Goal: Find specific page/section: Find specific page/section

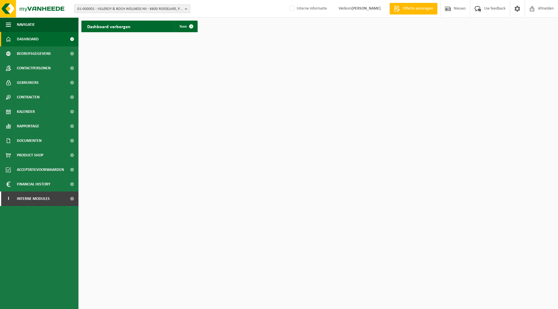
click at [102, 7] on span "01-000001 - VILLEROY & BOCH WELLNESS NV - 8800 ROESELARE, POPULIERSTRAAT 1" at bounding box center [129, 9] width 105 height 9
type input "01-000031"
click at [117, 26] on strong "01-000031 - EXOLON GROUP NV - 8700 TIELT, WAKKENSESTEENWEG 47" at bounding box center [118, 26] width 83 height 4
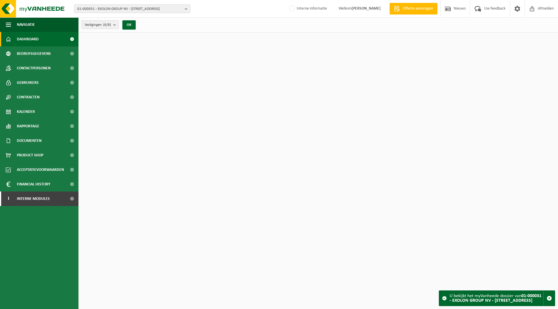
click at [119, 10] on span "01-000031 - EXOLON GROUP NV - [STREET_ADDRESS]" at bounding box center [129, 9] width 105 height 9
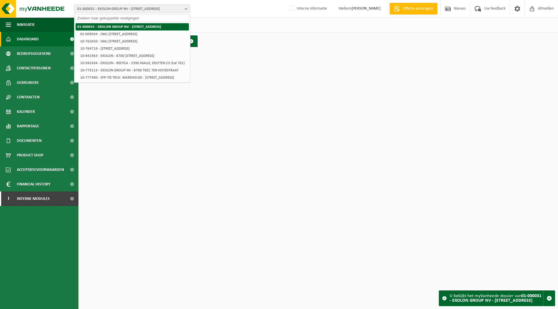
click at [118, 26] on strong "01-000031 - EXOLON GROUP NV - [STREET_ADDRESS]" at bounding box center [119, 27] width 84 height 4
click at [243, 132] on html "01-000031 - EXOLON GROUP NV - 8700 TIELT, [STREET_ADDRESS] 01-000031 - EXOLON G…" at bounding box center [279, 154] width 558 height 309
click at [111, 20] on input "text" at bounding box center [132, 18] width 113 height 7
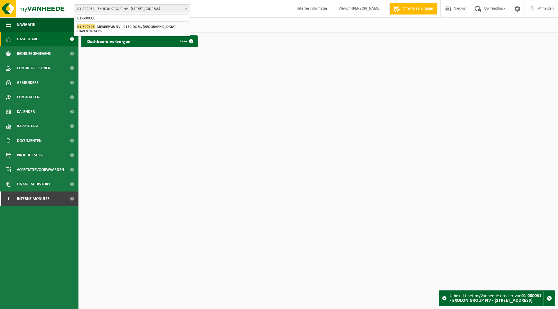
type input "01-600608"
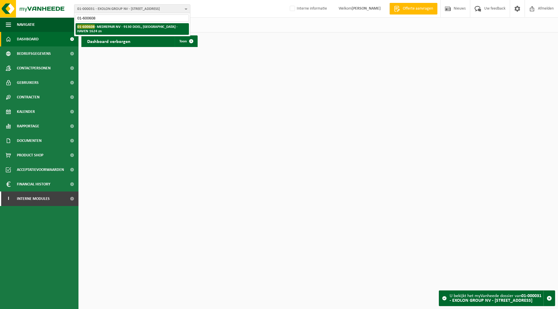
click at [114, 28] on strong "01-600608 - MEDREPAIR NV - 9130 DOEL, [GEOGRAPHIC_DATA] - HAVEN 1624 zn" at bounding box center [127, 28] width 100 height 9
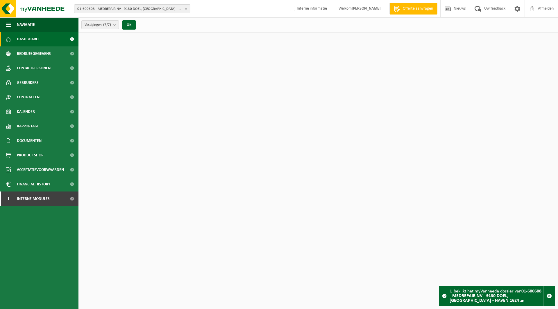
click at [103, 10] on span "01-600608 - MEDREPAIR NV - 9130 DOEL, SINT-ANTONIUSWEG - HAVEN 1624 zn" at bounding box center [129, 9] width 105 height 9
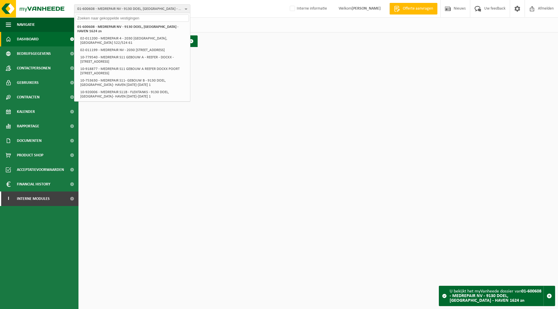
drag, startPoint x: 253, startPoint y: 72, endPoint x: 252, endPoint y: 67, distance: 5.0
click at [253, 72] on html "01-600608 - MEDREPAIR NV - 9130 DOEL, SINT-ANTONIUSWEG - HAVEN 1624 zn 01-60060…" at bounding box center [279, 154] width 558 height 309
